Goal: Find contact information

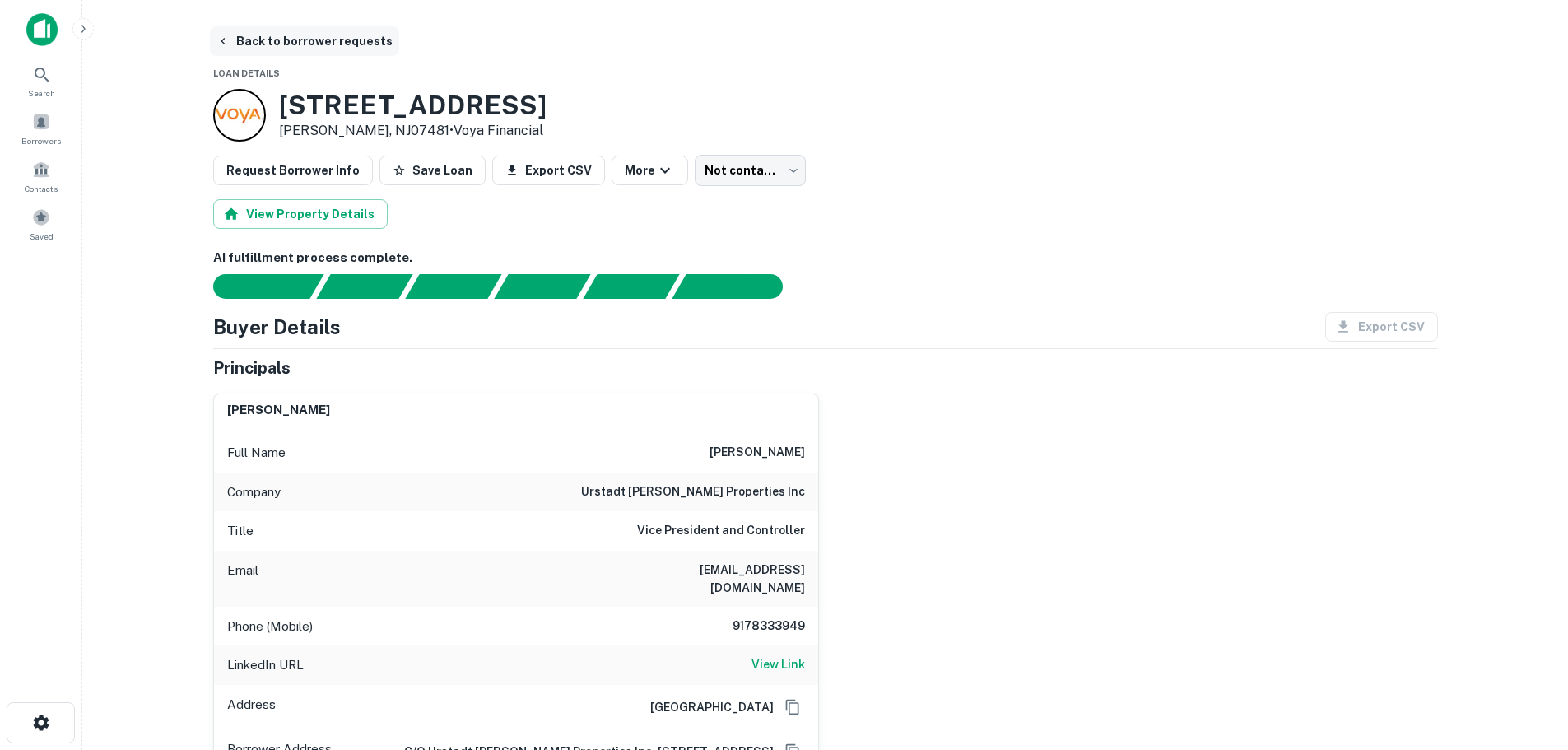
click at [245, 42] on button "Back to borrower requests" at bounding box center [304, 42] width 190 height 30
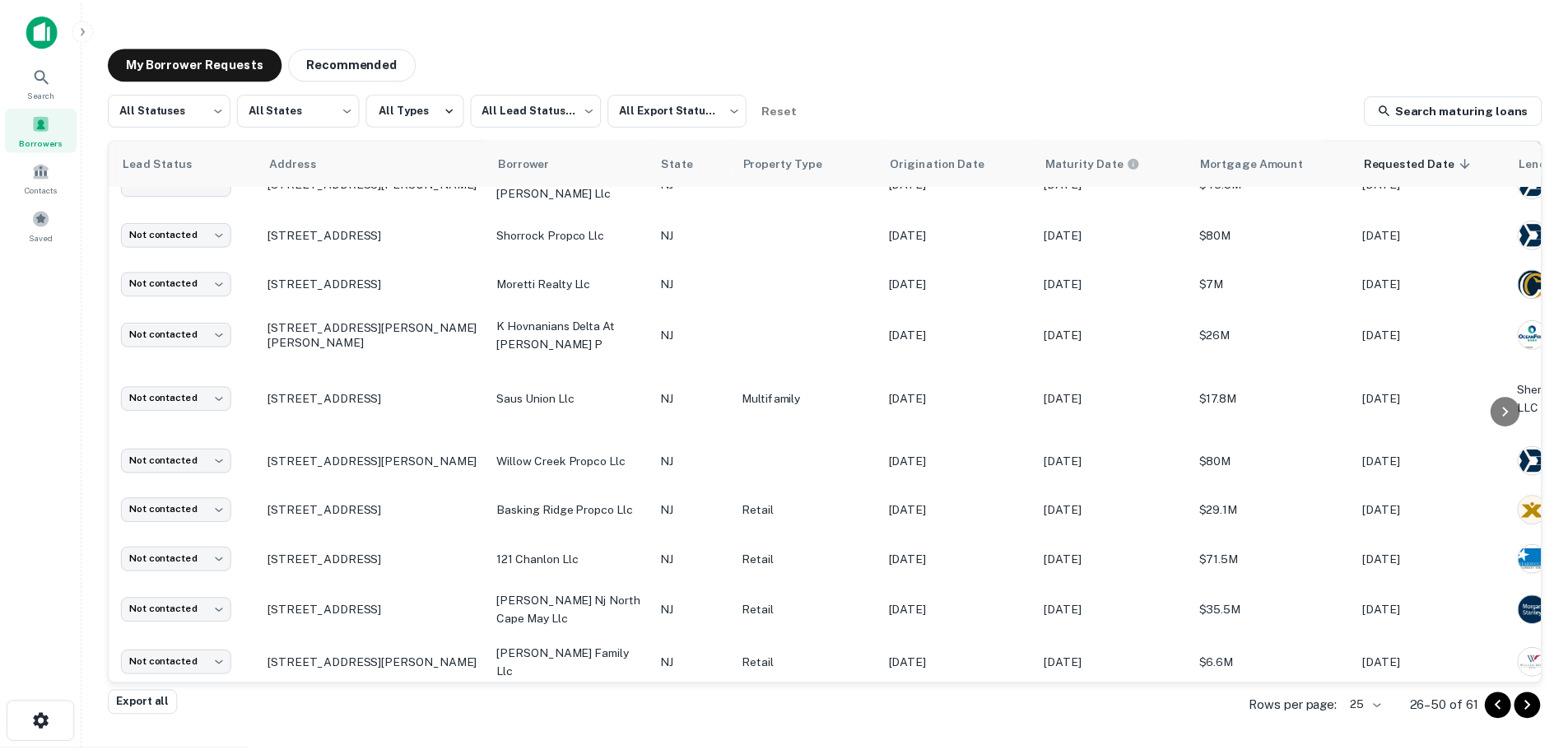
scroll to position [584, 0]
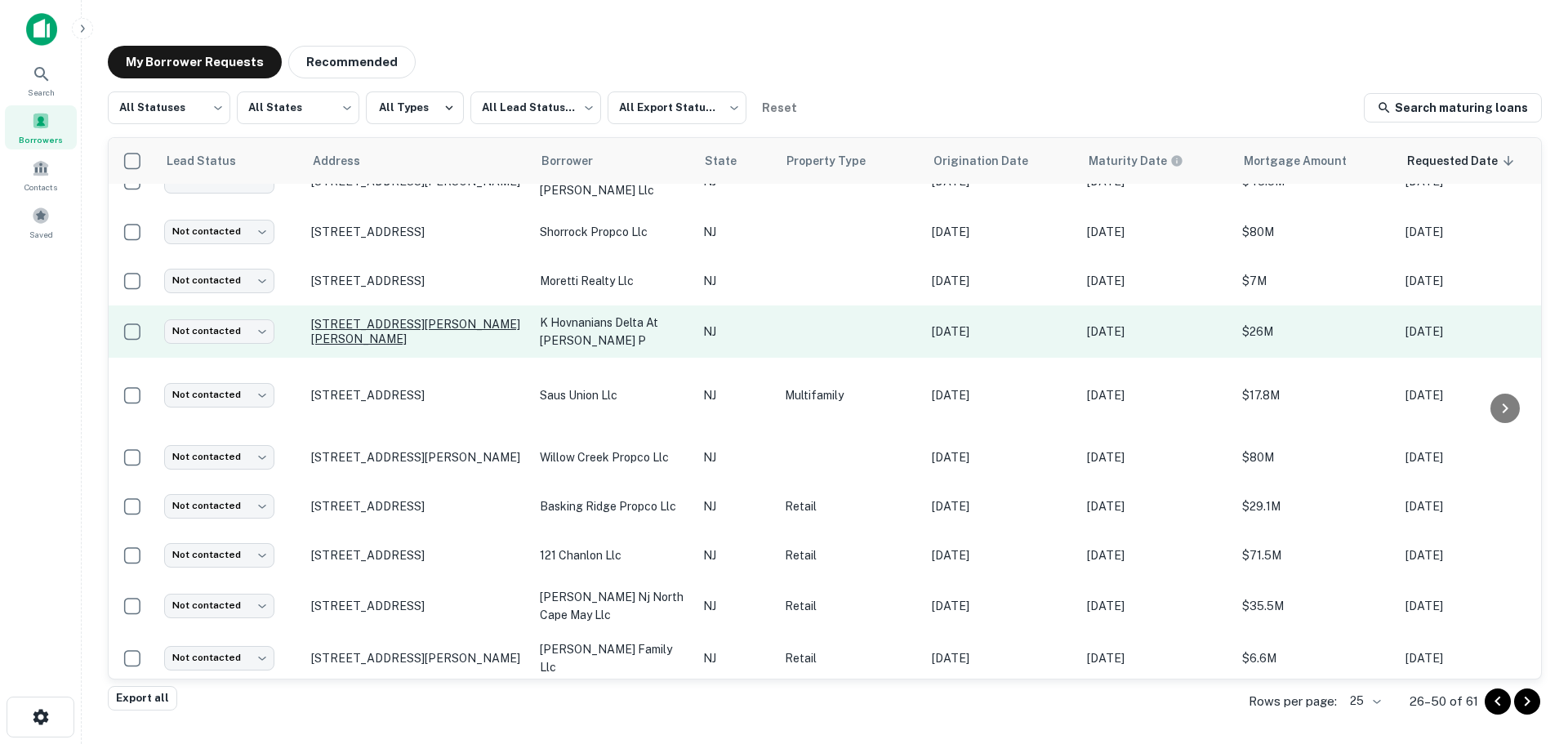
click at [417, 317] on p "[STREET_ADDRESS][PERSON_NAME][PERSON_NAME]" at bounding box center [417, 332] width 212 height 30
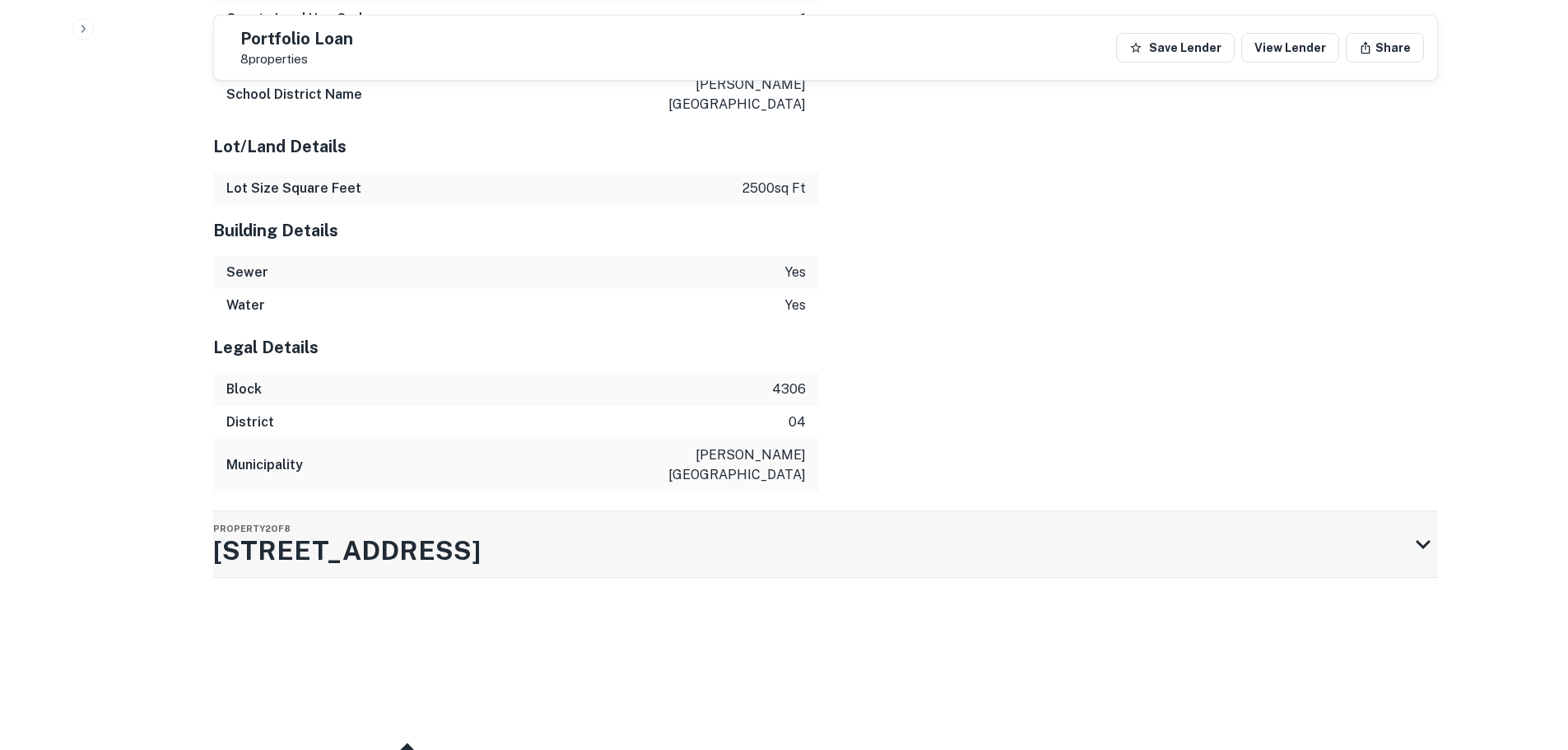
scroll to position [2963, 0]
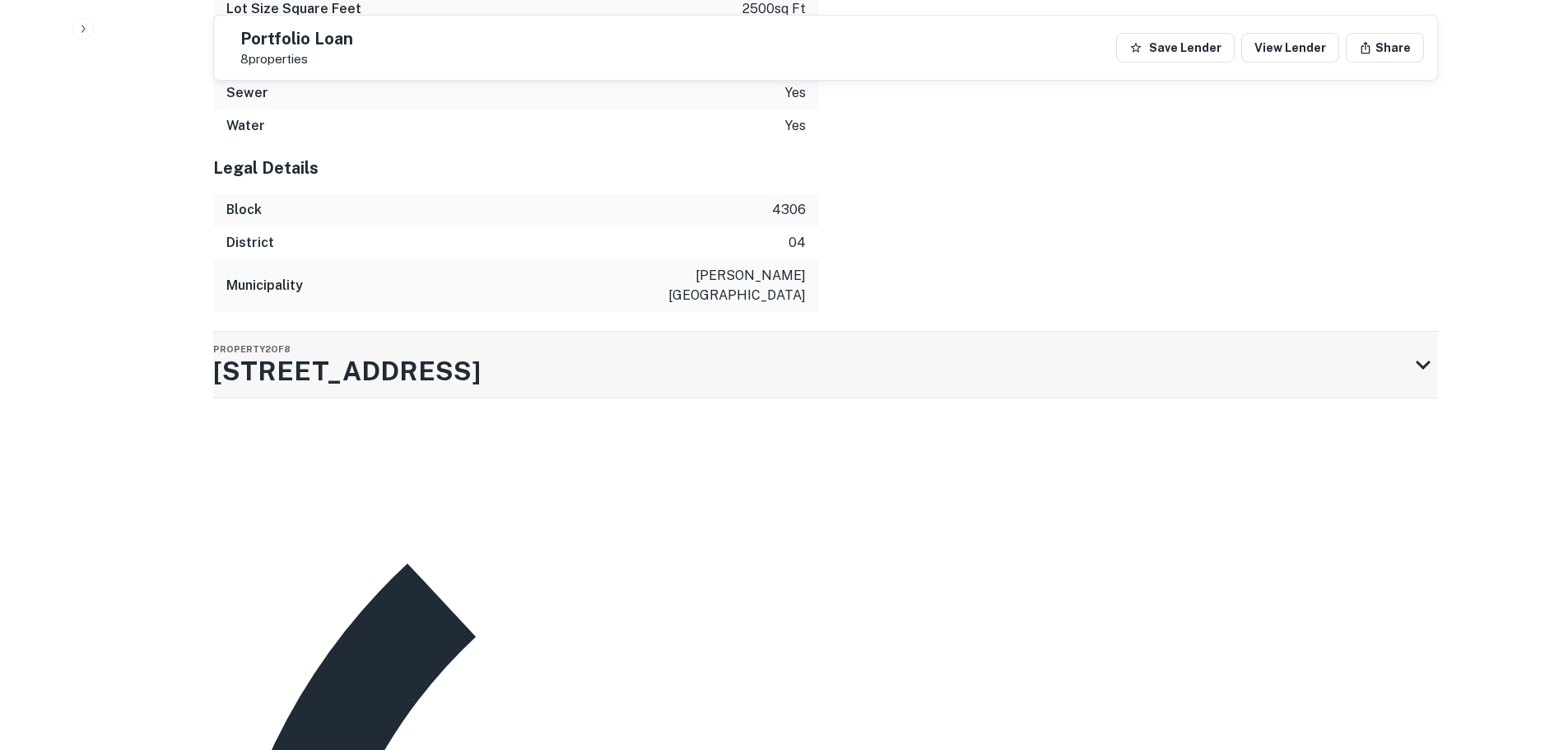
click at [550, 332] on div "Property 2 of 8 [STREET_ADDRESS]" at bounding box center [811, 364] width 1196 height 66
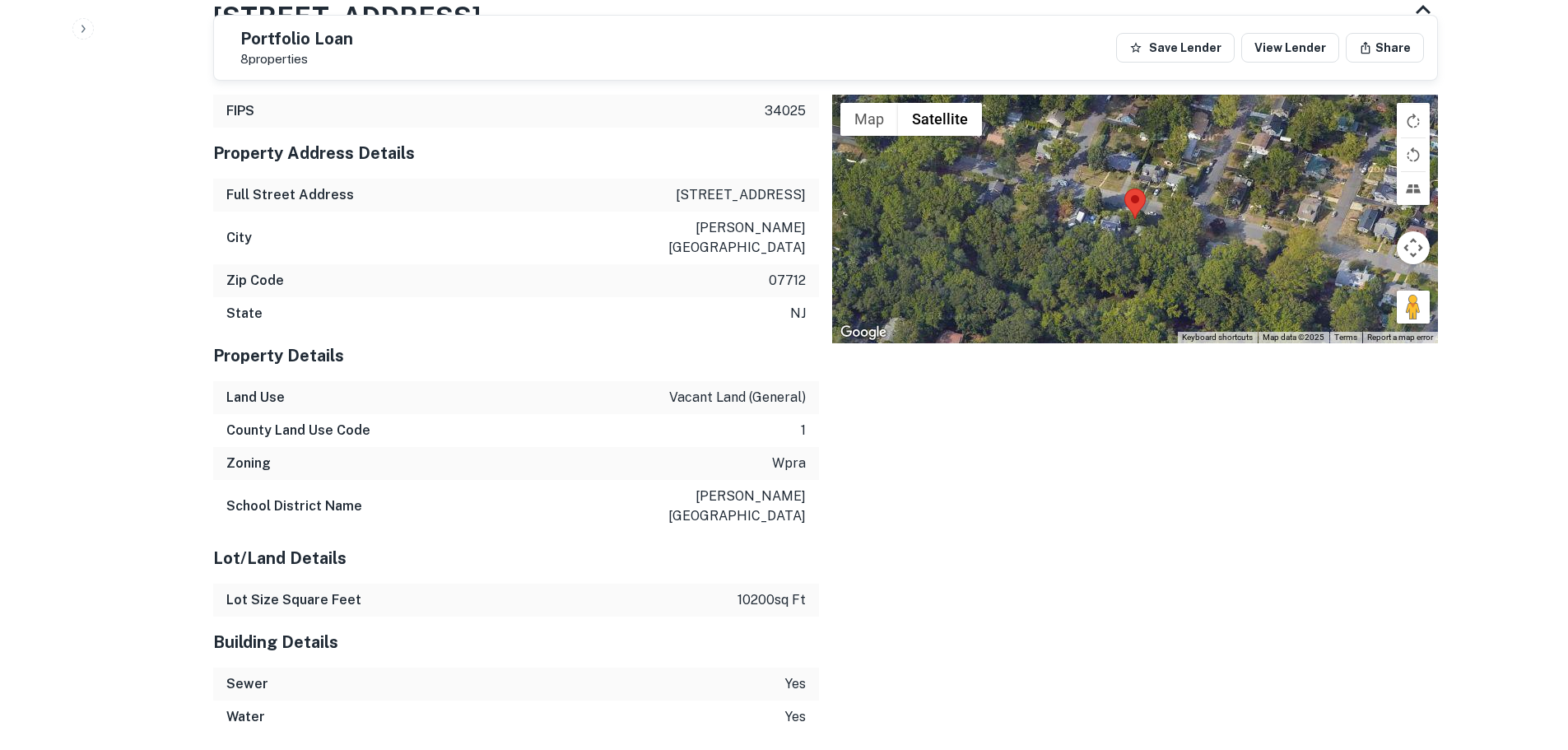
scroll to position [3046, 0]
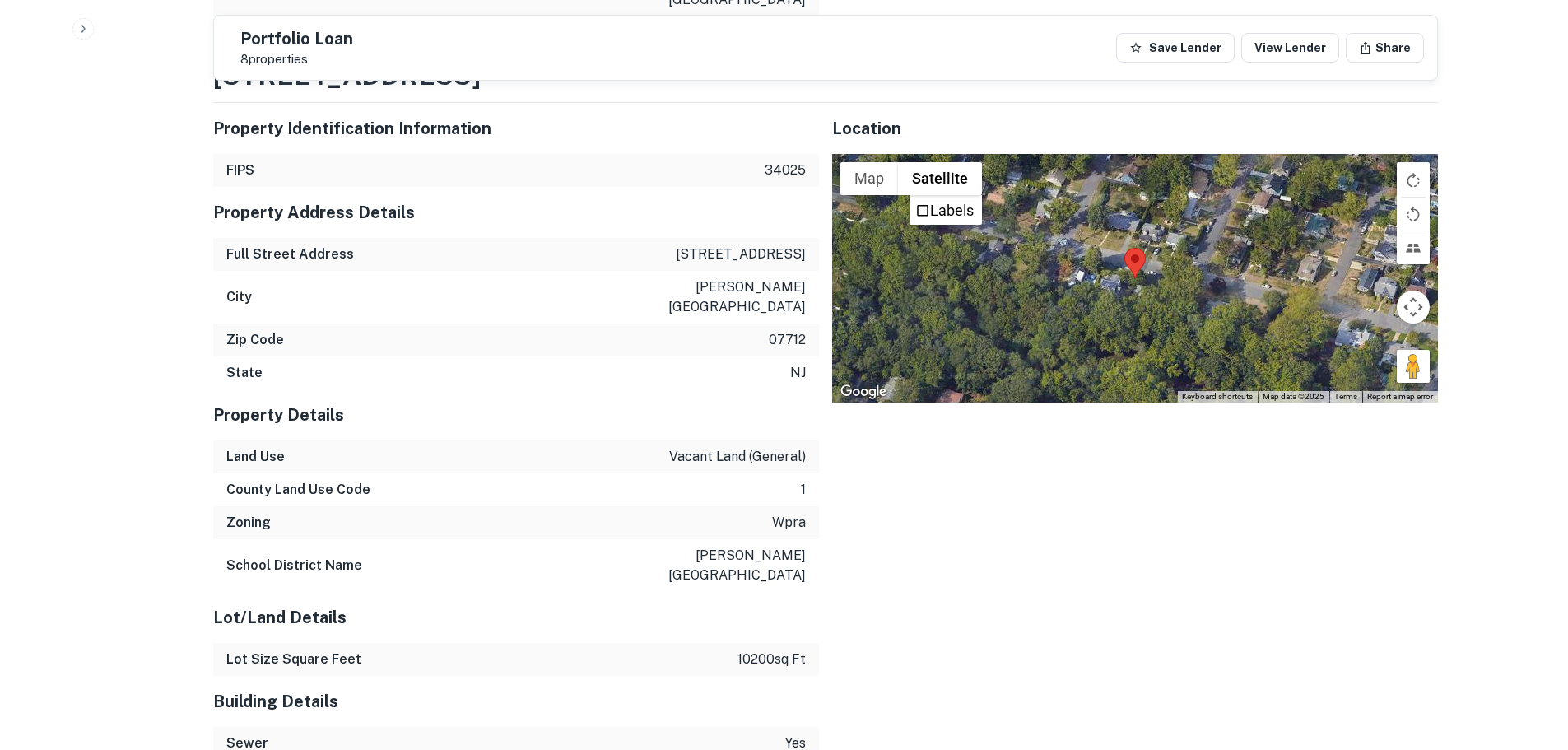
drag, startPoint x: 513, startPoint y: 42, endPoint x: 488, endPoint y: 56, distance: 28.7
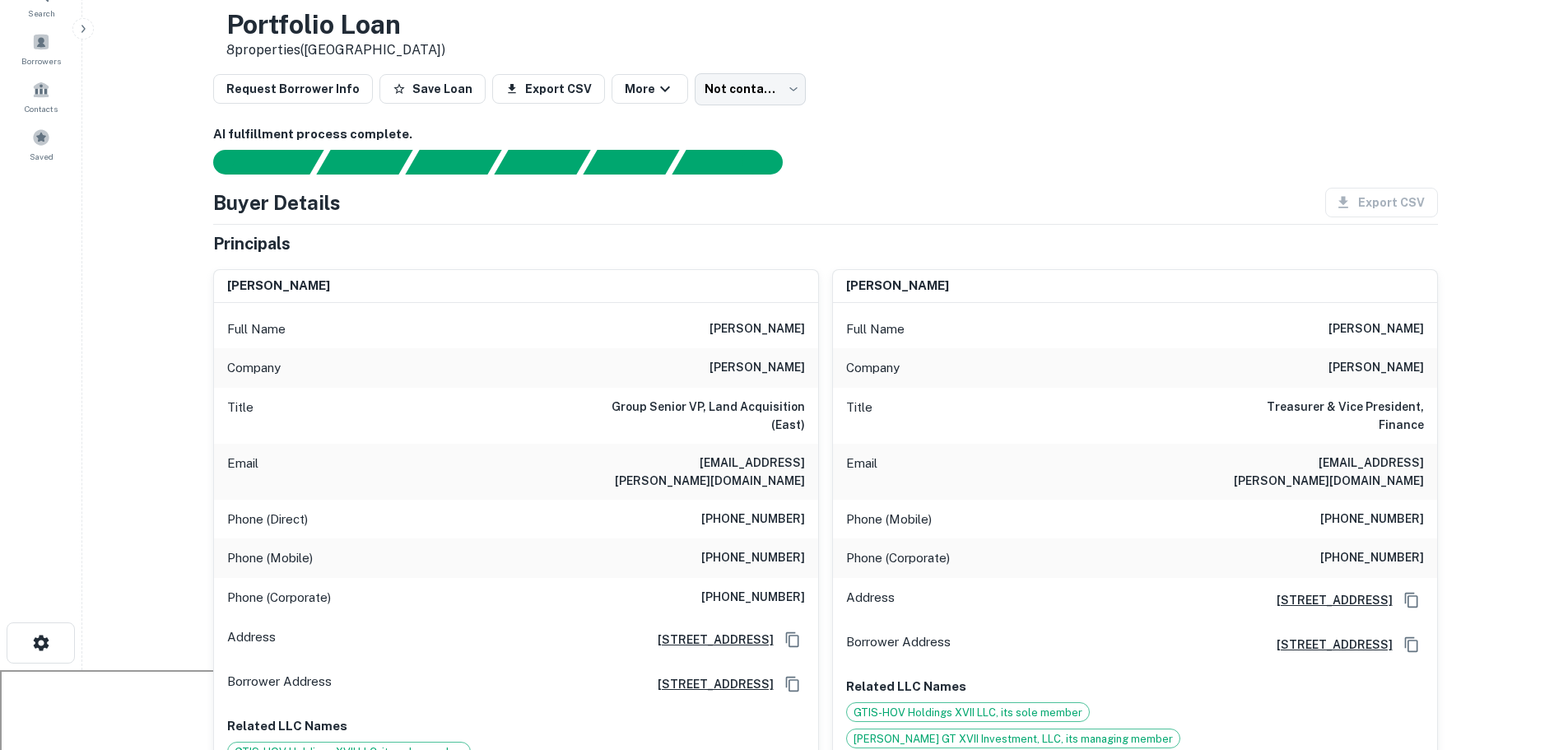
scroll to position [165, 0]
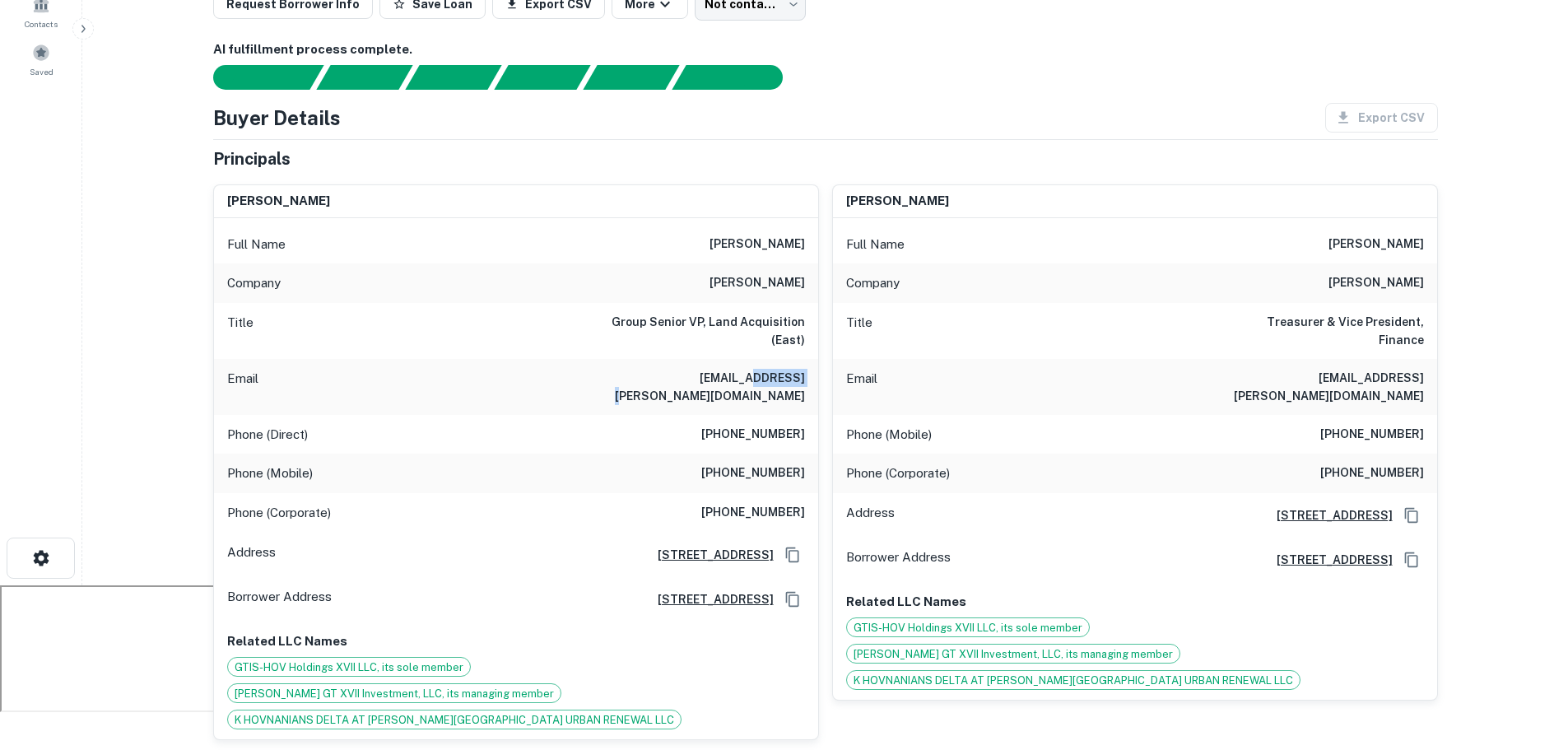
drag, startPoint x: 756, startPoint y: 380, endPoint x: 807, endPoint y: 388, distance: 51.6
click at [807, 388] on div "Email [EMAIL_ADDRESS][PERSON_NAME][DOMAIN_NAME]" at bounding box center [515, 387] width 604 height 56
copy h6 "[PERSON_NAME][DOMAIN_NAME]"
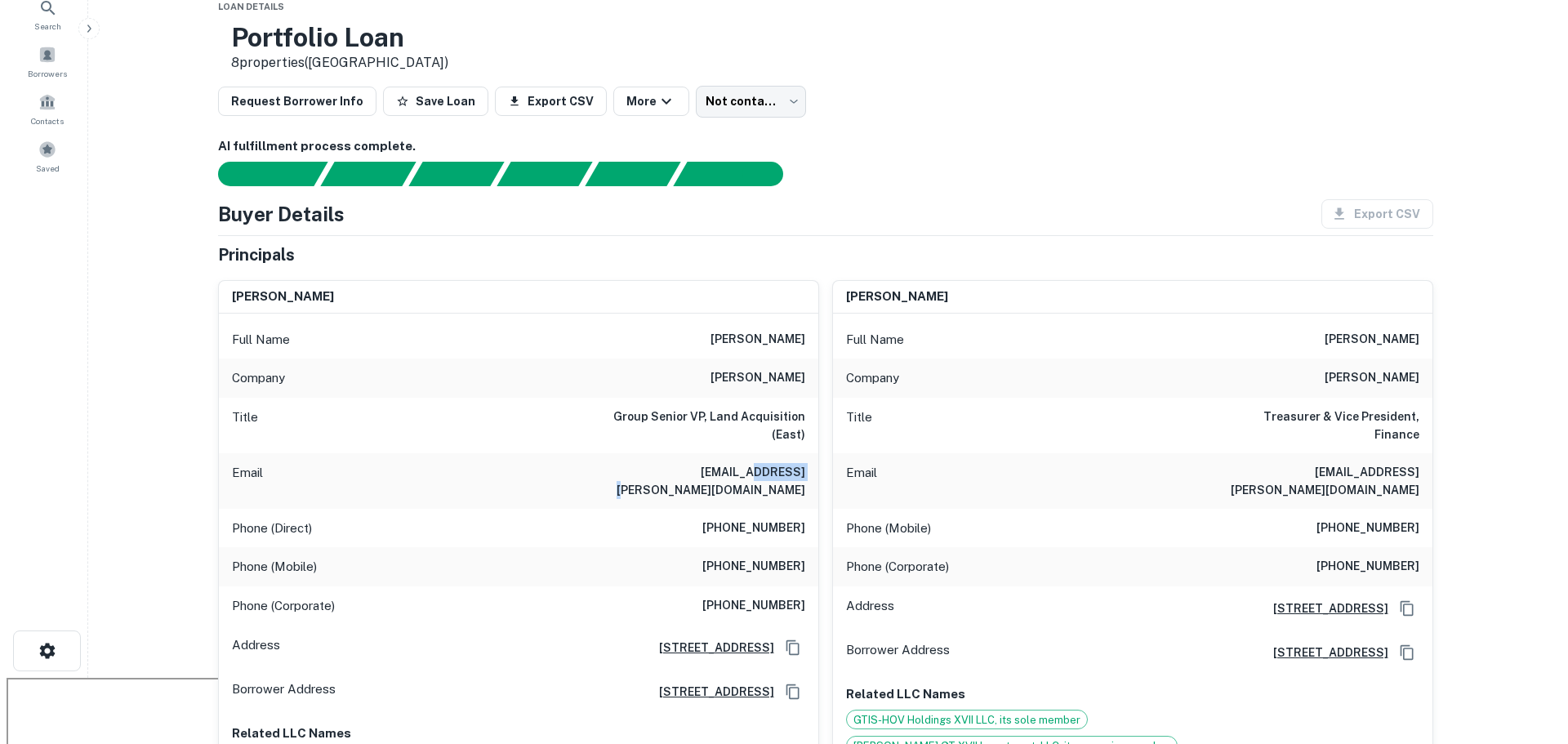
scroll to position [0, 0]
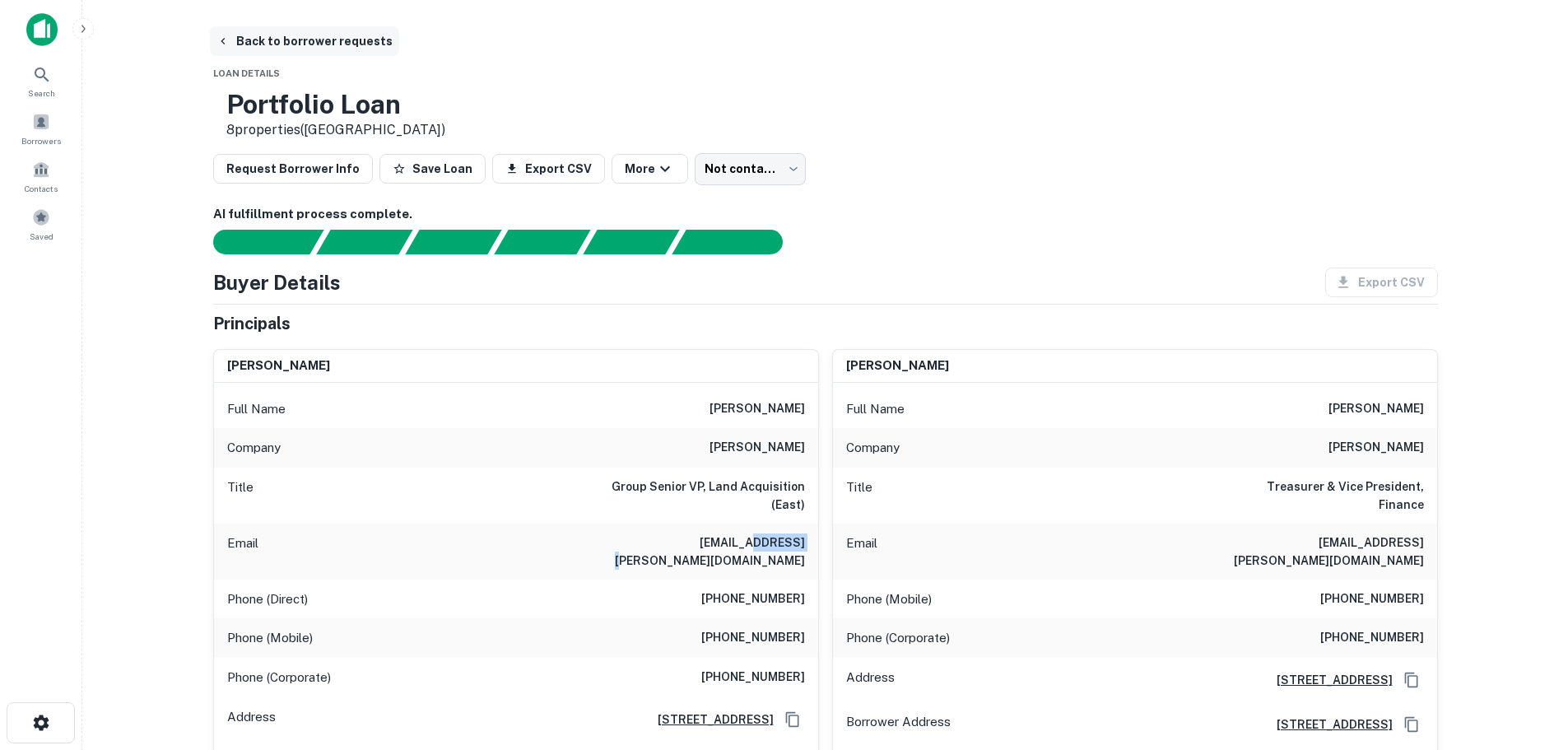
click at [222, 37] on icon "button" at bounding box center [223, 42] width 13 height 13
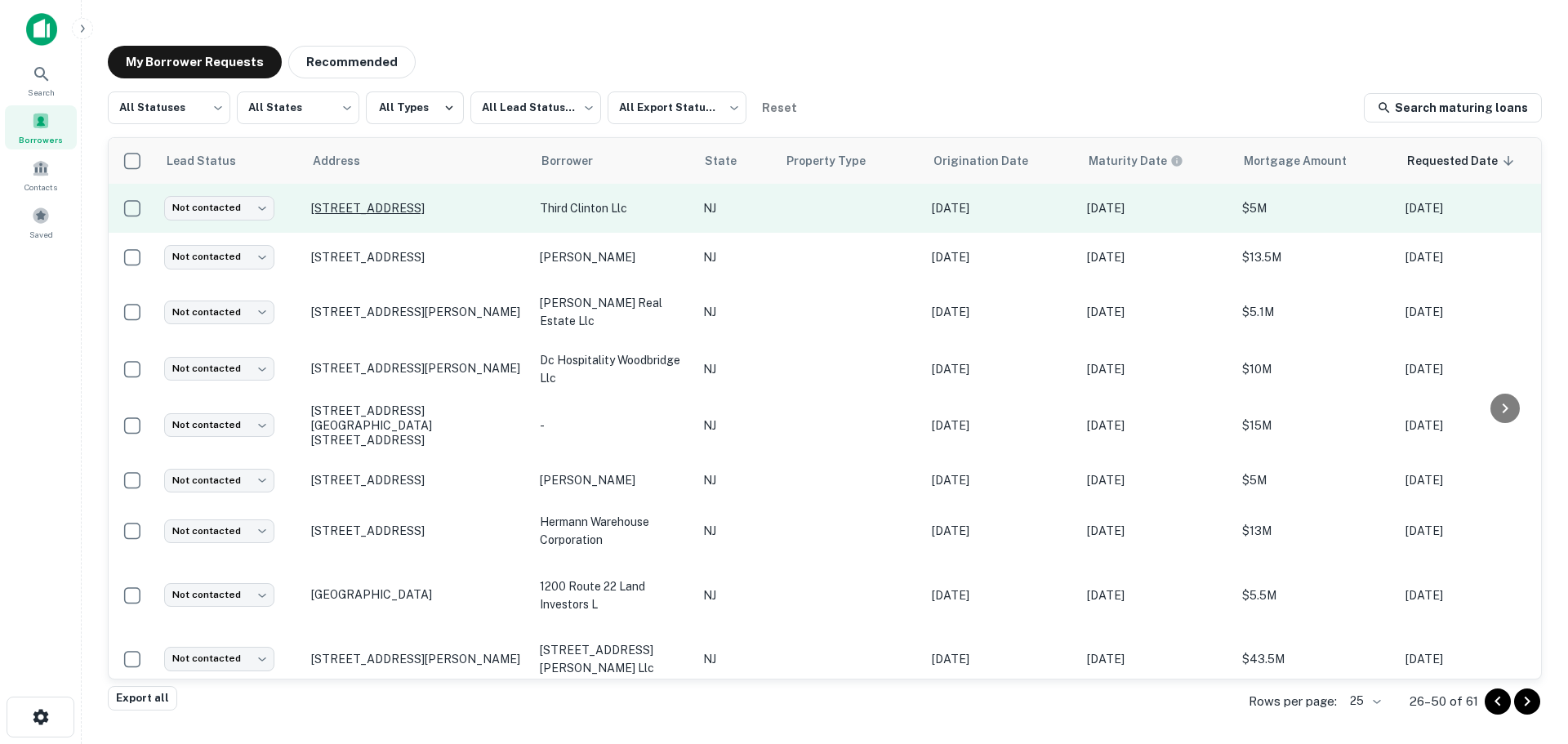
click at [440, 205] on p "[STREET_ADDRESS]" at bounding box center [417, 209] width 212 height 15
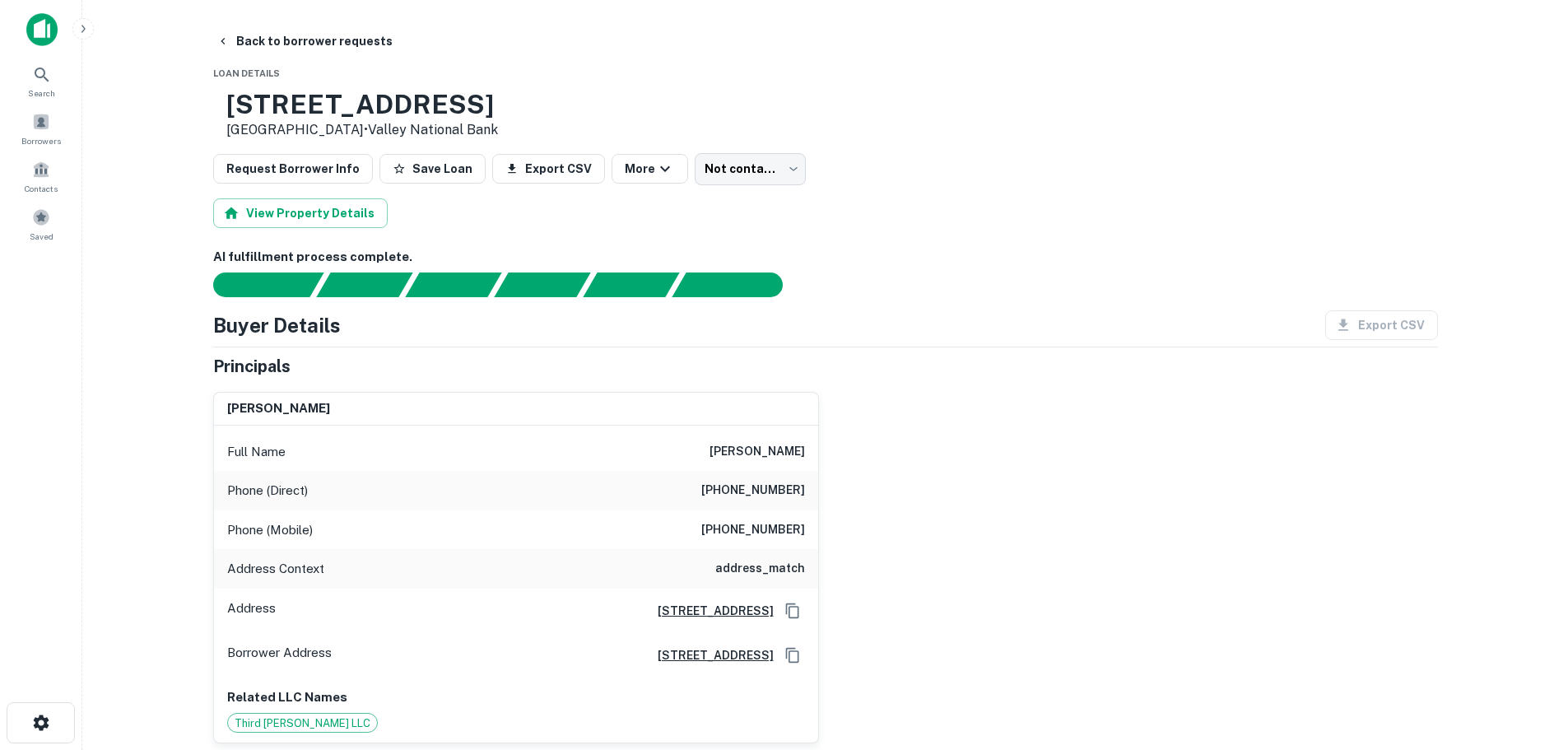
click at [304, 96] on h3 "[STREET_ADDRESS]" at bounding box center [362, 105] width 272 height 32
copy h3 "[STREET_ADDRESS]"
click at [247, 53] on button "Back to borrower requests" at bounding box center [304, 42] width 190 height 30
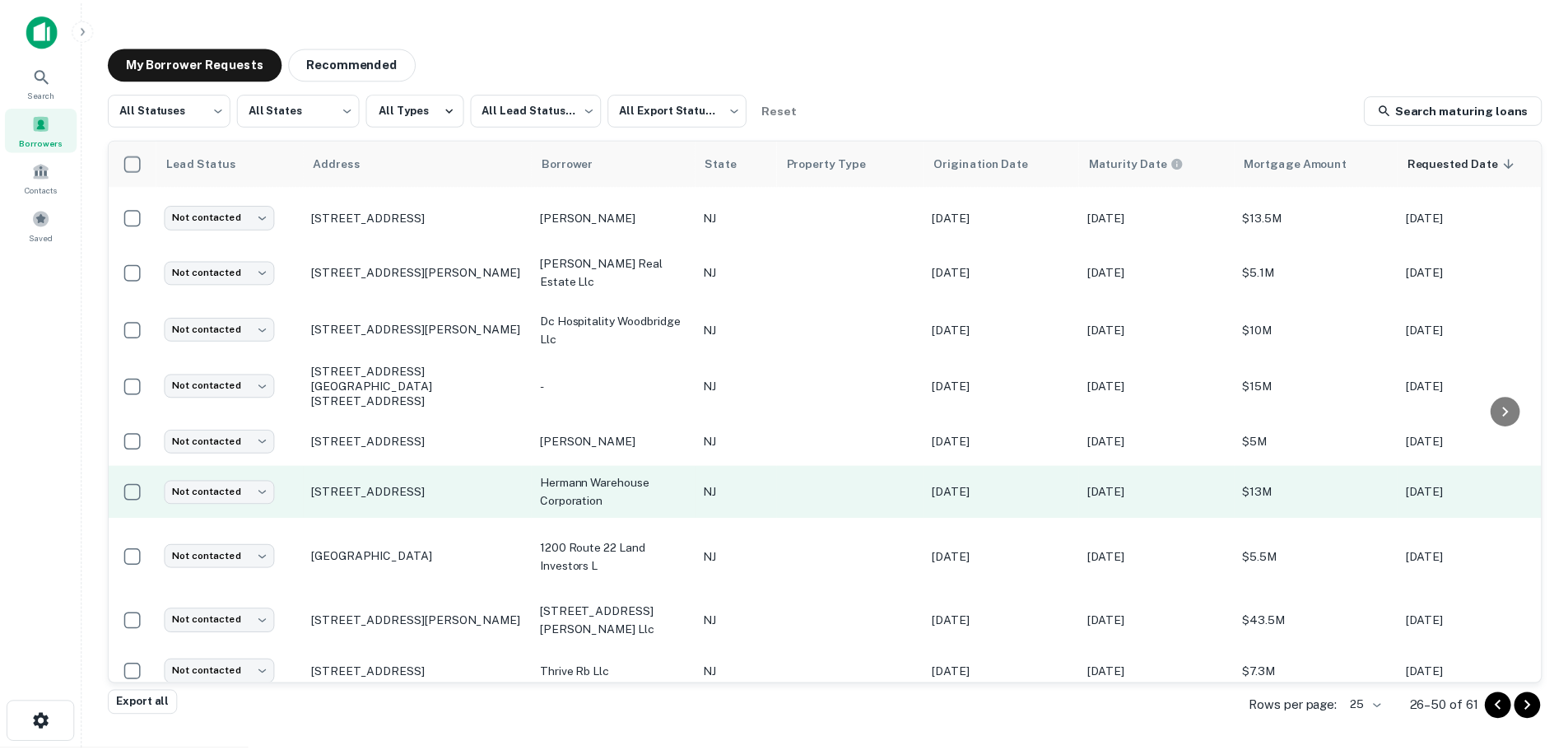
scroll to position [82, 0]
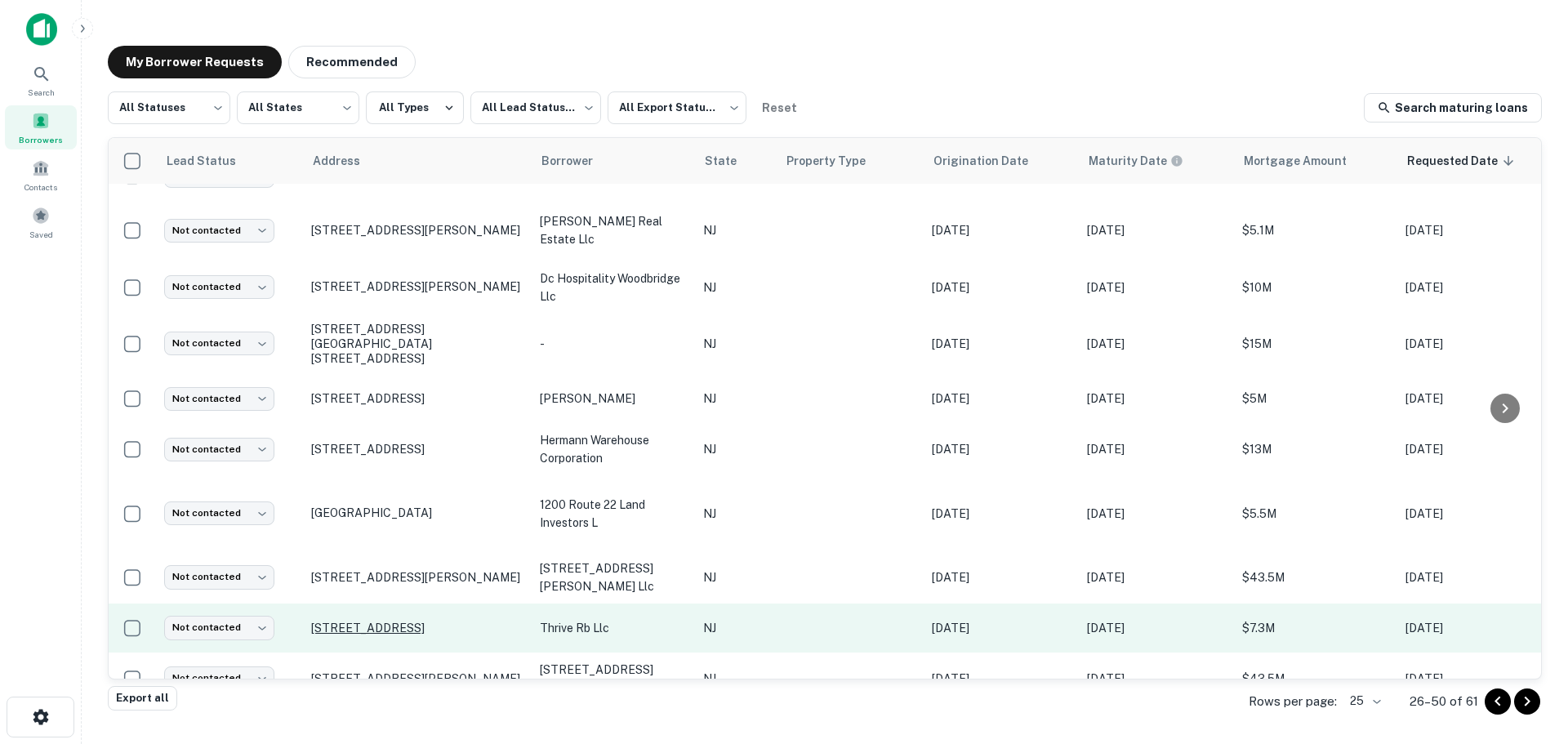
click at [438, 620] on p "[STREET_ADDRESS]" at bounding box center [417, 628] width 212 height 15
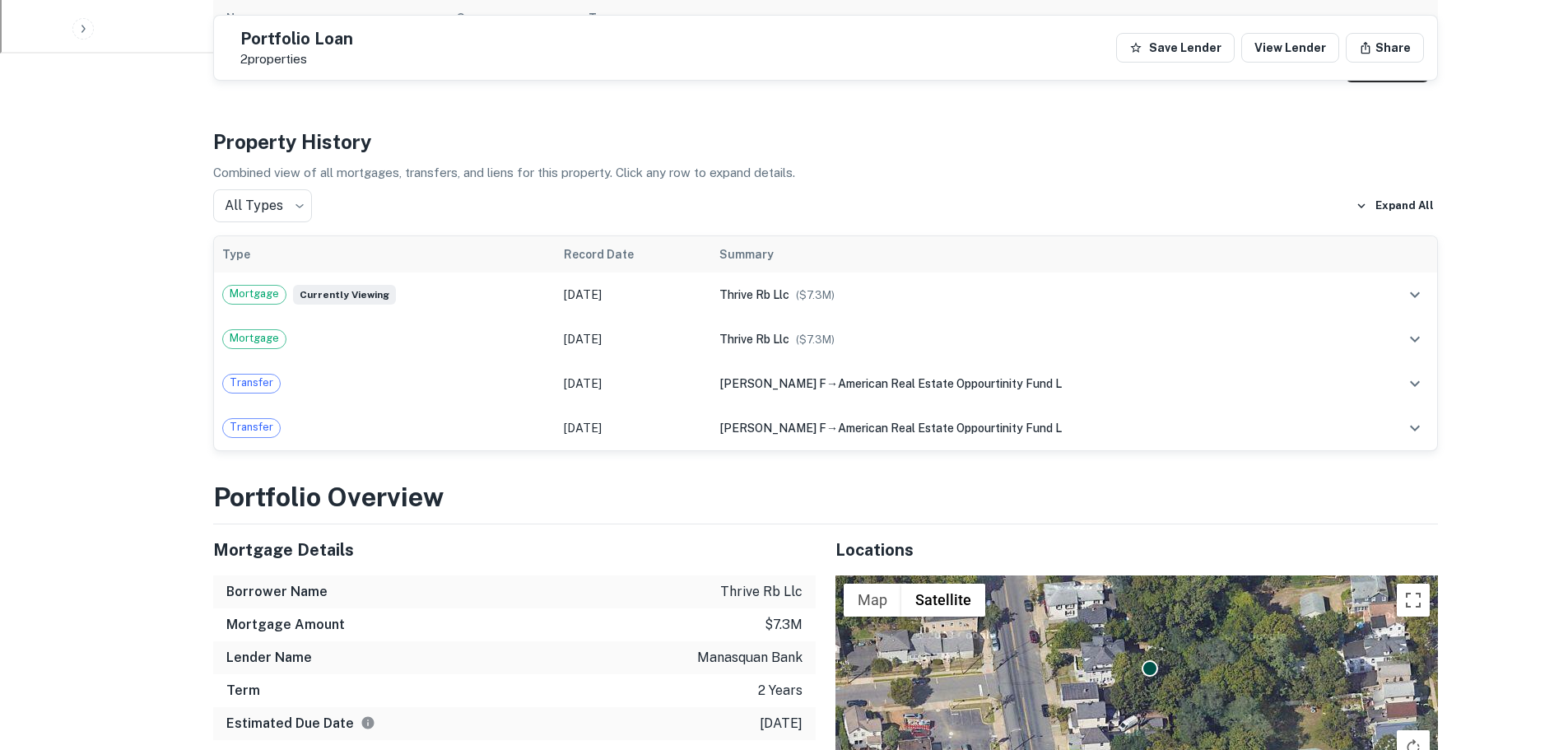
scroll to position [1152, 0]
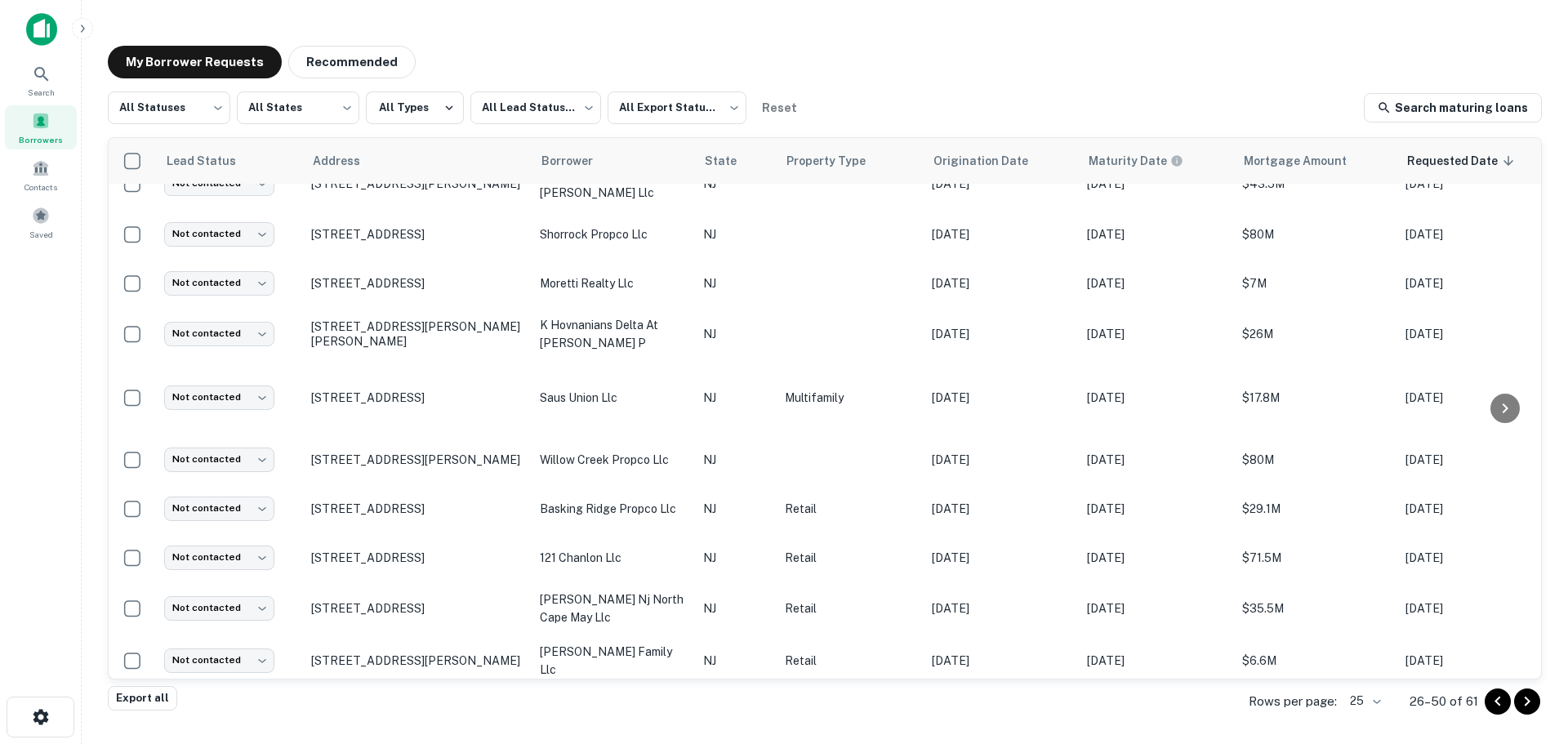
scroll to position [813, 0]
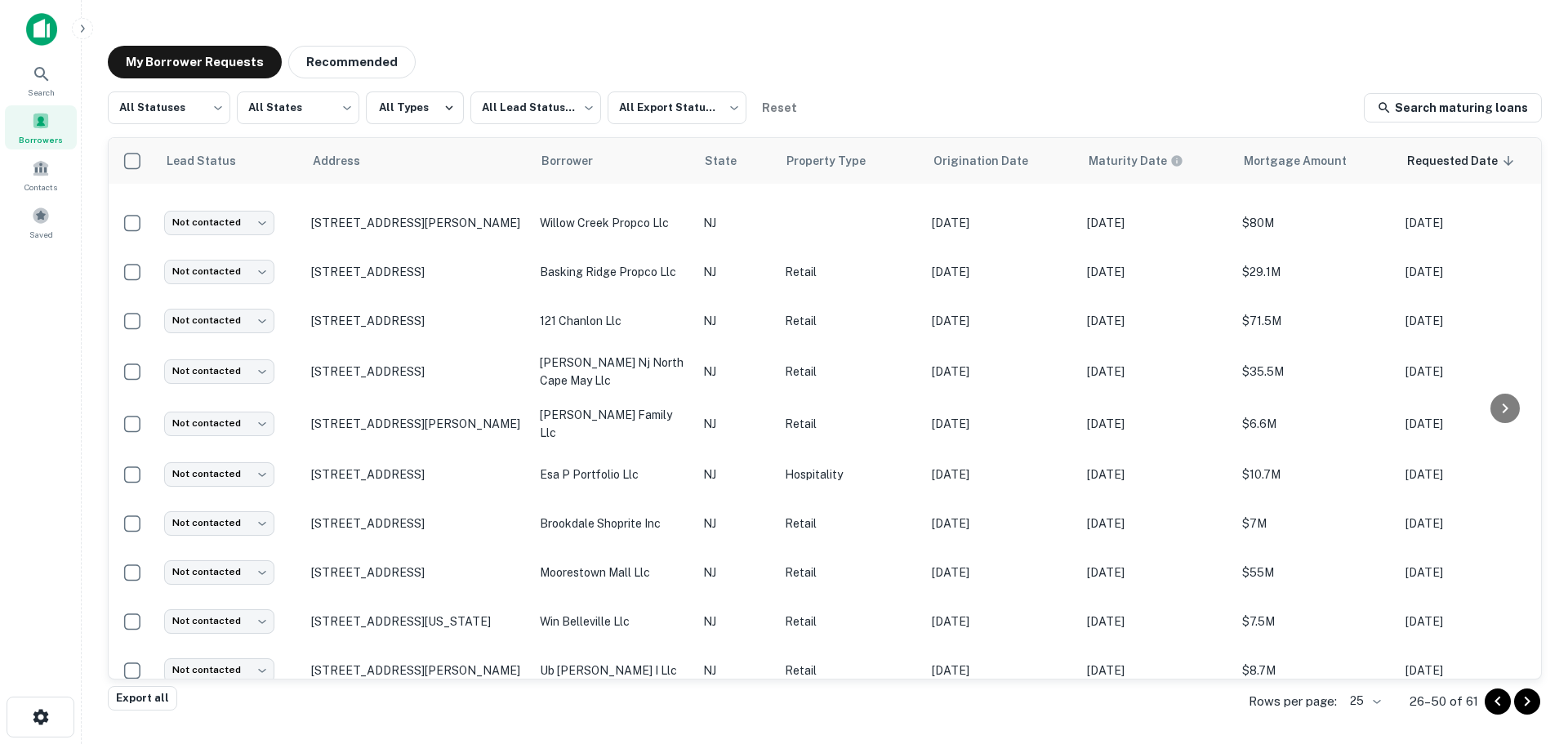
click at [1369, 707] on body "Search Borrowers Contacts Saved My Borrower Requests Recommended All Statuses *…" at bounding box center [784, 372] width 1568 height 744
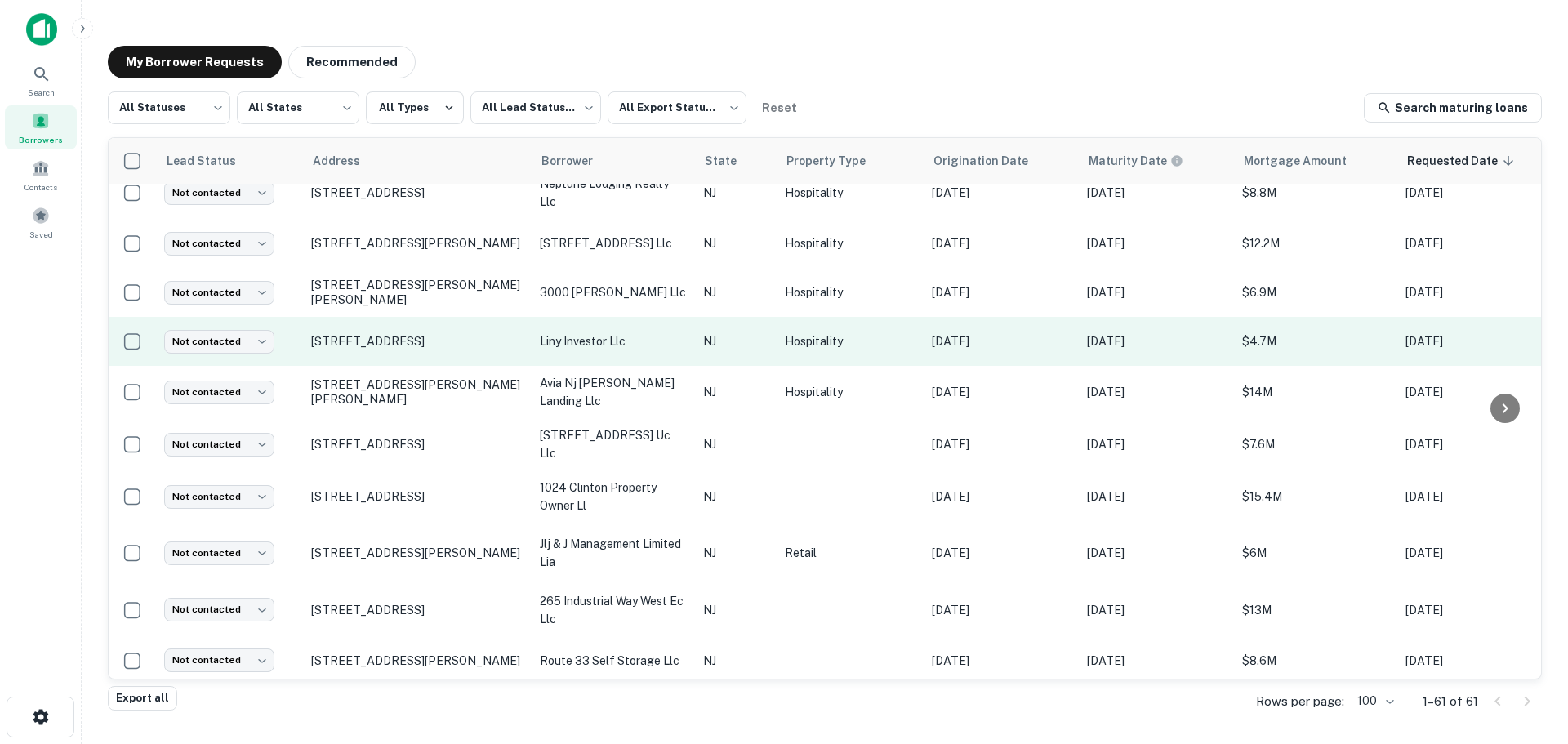
scroll to position [895, 0]
